Goal: Find specific page/section

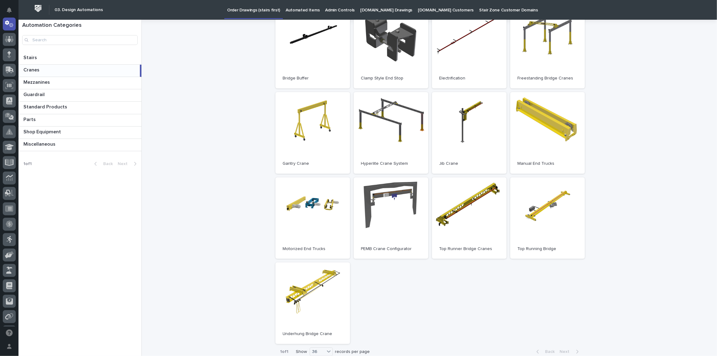
scroll to position [112, 0]
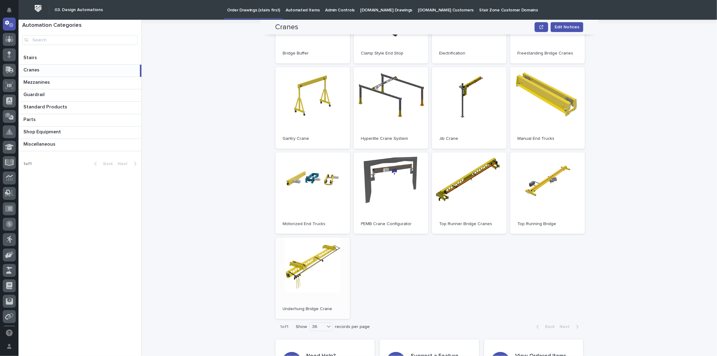
click at [313, 279] on span "Open" at bounding box center [312, 278] width 11 height 4
click at [301, 261] on link "Open" at bounding box center [312, 279] width 75 height 82
click at [313, 272] on link "Open" at bounding box center [312, 279] width 75 height 82
click at [305, 264] on link "Open" at bounding box center [312, 279] width 75 height 82
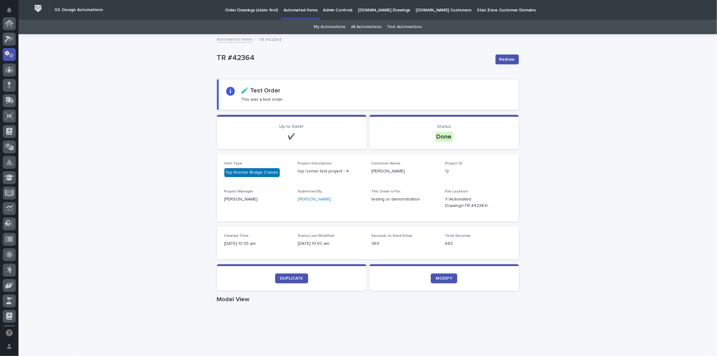
scroll to position [31, 0]
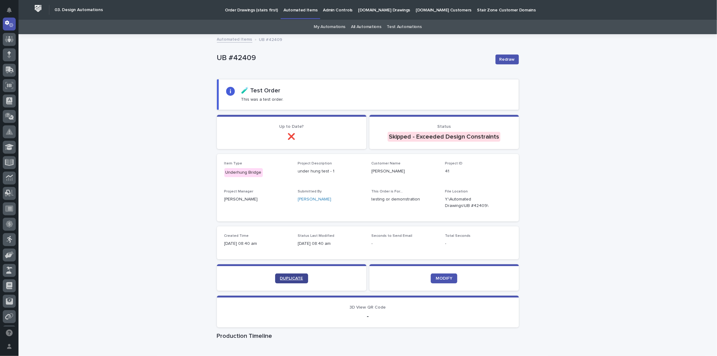
click at [286, 276] on span "DUPLICATE" at bounding box center [291, 278] width 23 height 4
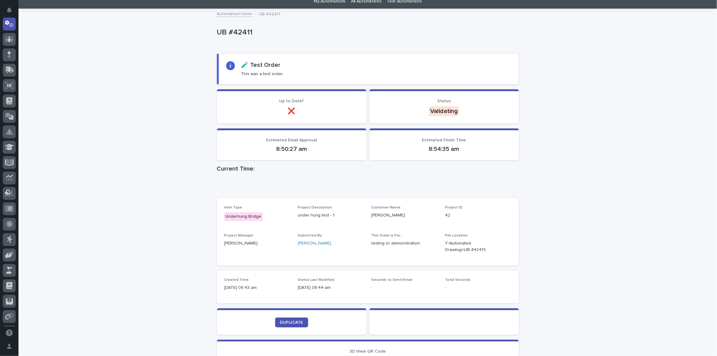
scroll to position [56, 0]
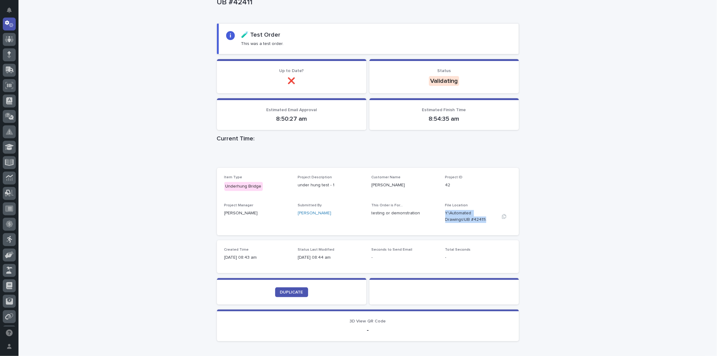
drag, startPoint x: 443, startPoint y: 212, endPoint x: 462, endPoint y: 221, distance: 20.7
click at [462, 221] on p "Y:\Automated Drawings\UB #42411\" at bounding box center [470, 216] width 51 height 13
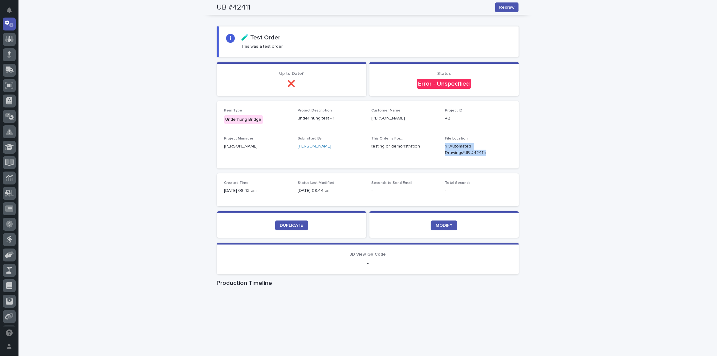
scroll to position [0, 0]
